Goal: Contribute content: Contribute content

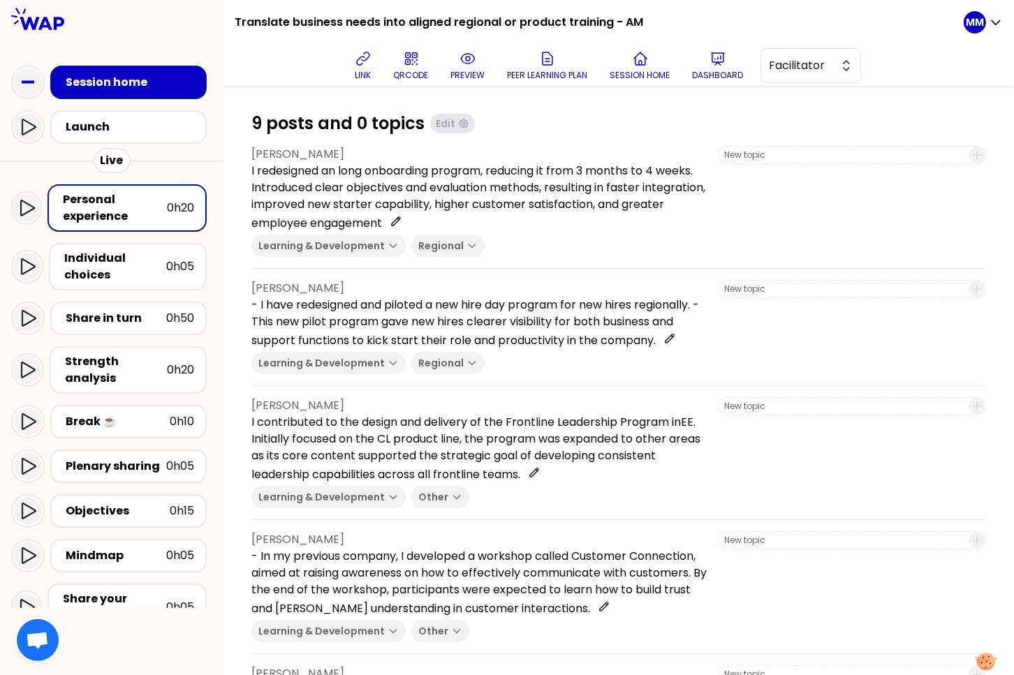
click at [544, 126] on div "9 posts and 0 topics Edit" at bounding box center [618, 123] width 734 height 22
